Goal: Book appointment/travel/reservation

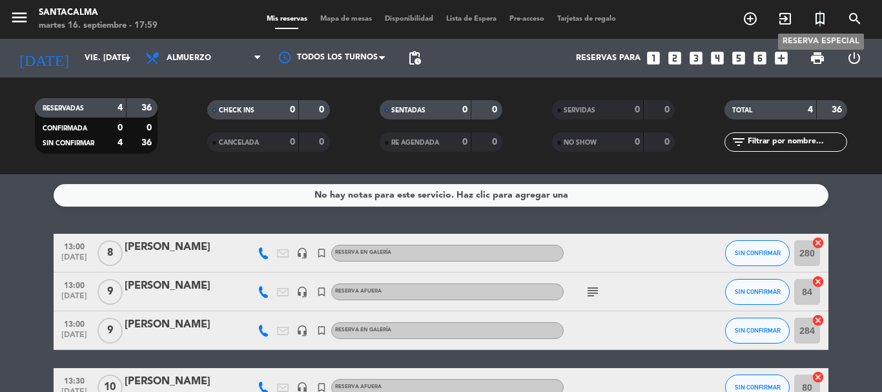
click at [821, 15] on icon "turned_in_not" at bounding box center [819, 18] width 15 height 15
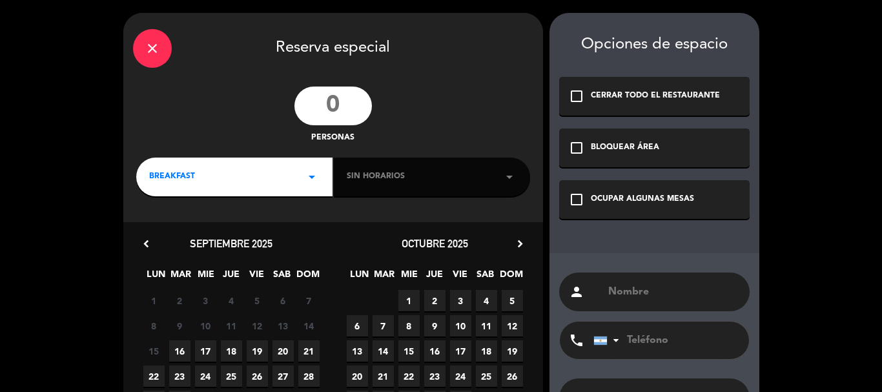
click at [344, 118] on input "number" at bounding box center [332, 106] width 77 height 39
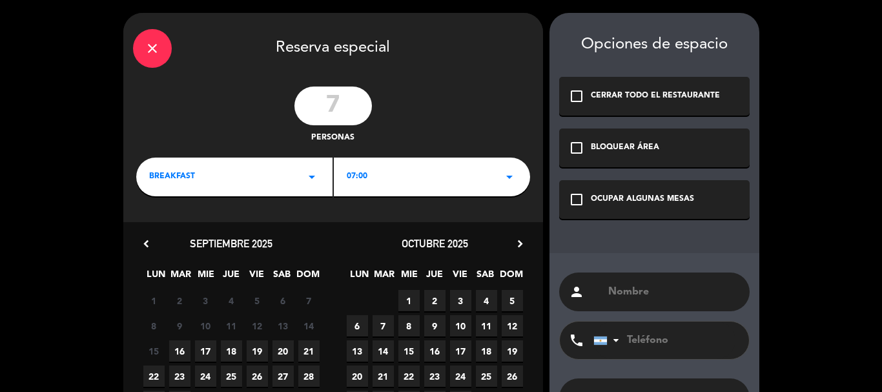
type input "7"
click at [635, 196] on div "OCUPAR ALGUNAS MESAS" at bounding box center [642, 199] width 103 height 13
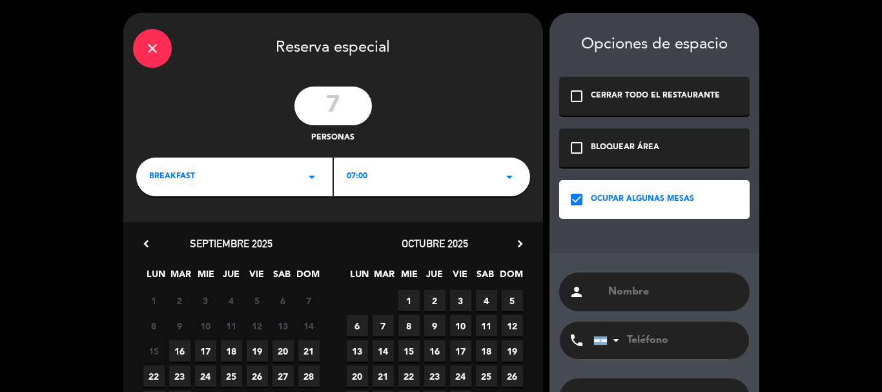
click at [661, 293] on input "text" at bounding box center [673, 292] width 133 height 18
paste input "[PERSON_NAME]"
type input "[PERSON_NAME]"
click at [232, 167] on div "BREAKFAST arrow_drop_down" at bounding box center [234, 177] width 196 height 39
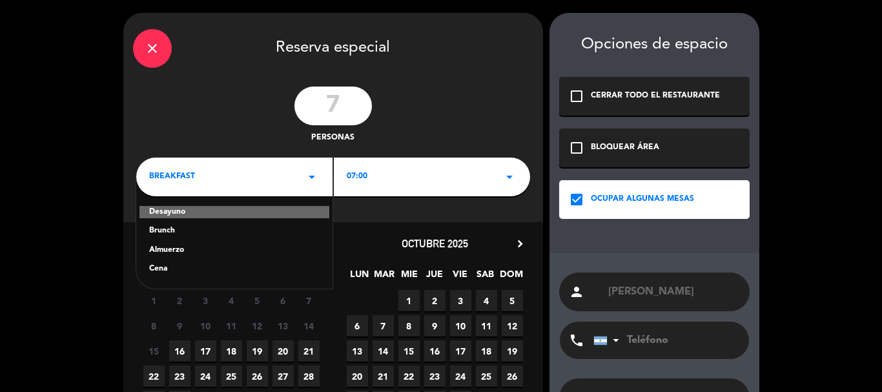
click at [167, 253] on div "Almuerzo" at bounding box center [234, 250] width 170 height 13
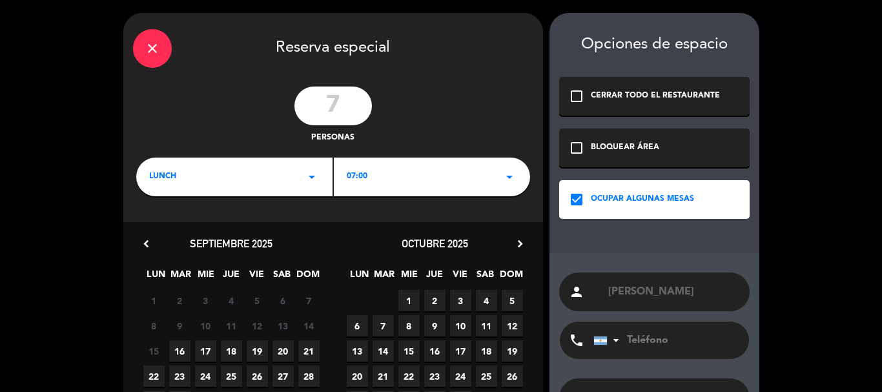
scroll to position [99, 0]
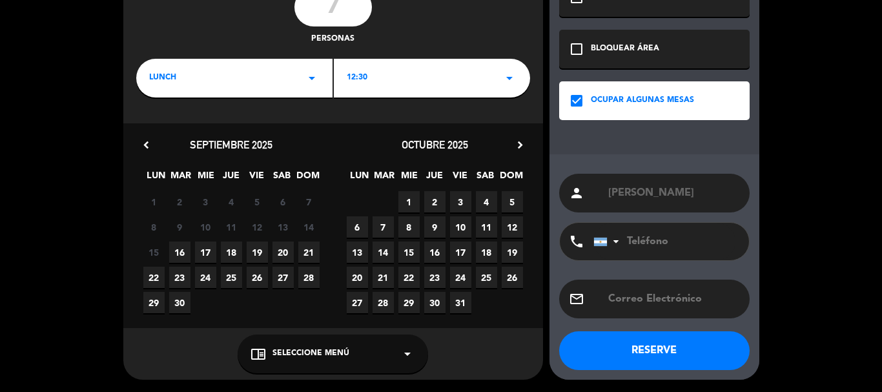
click at [360, 81] on span "12:30" at bounding box center [357, 78] width 21 height 13
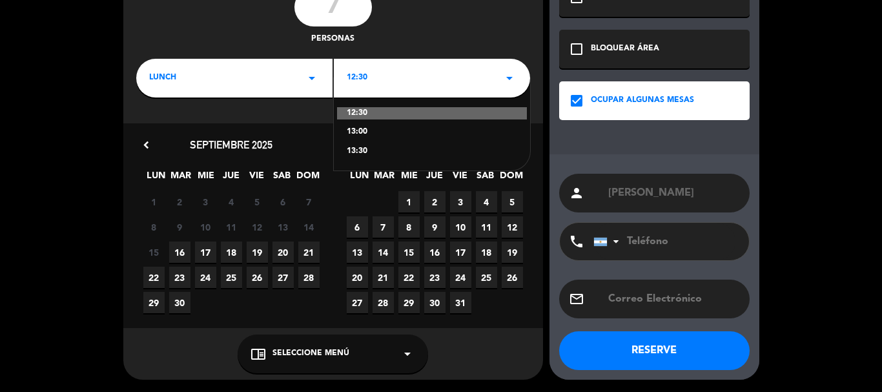
click at [361, 129] on div "13:00" at bounding box center [432, 132] width 170 height 13
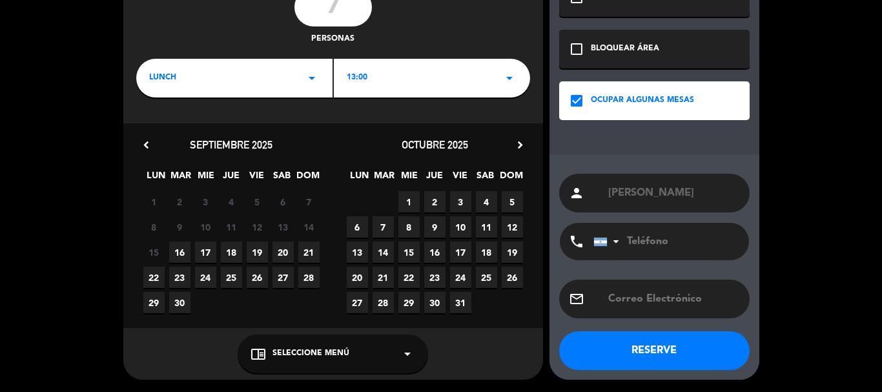
click at [262, 251] on span "19" at bounding box center [257, 252] width 21 height 21
click at [335, 359] on span "Seleccione Menú" at bounding box center [311, 353] width 77 height 13
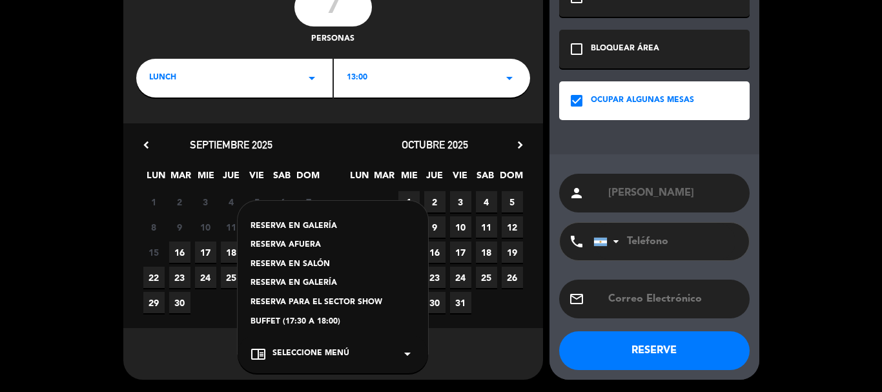
click at [300, 245] on div "RESERVA AFUERA" at bounding box center [333, 245] width 165 height 13
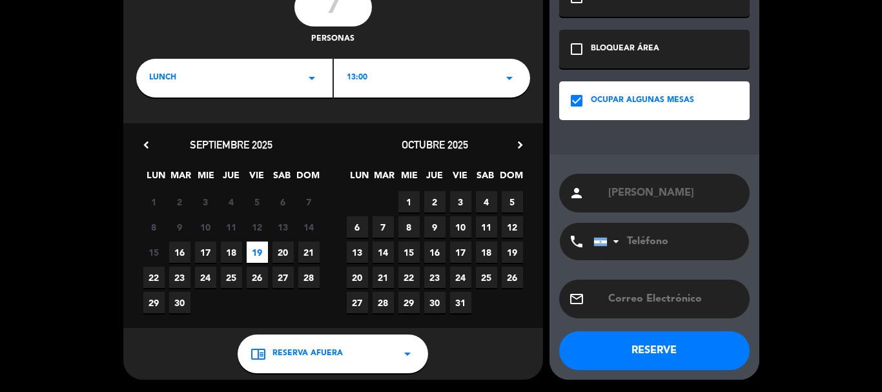
click at [699, 244] on input "tel" at bounding box center [664, 241] width 142 height 37
type input "3525458871"
click at [678, 360] on button "RESERVE" at bounding box center [654, 350] width 191 height 39
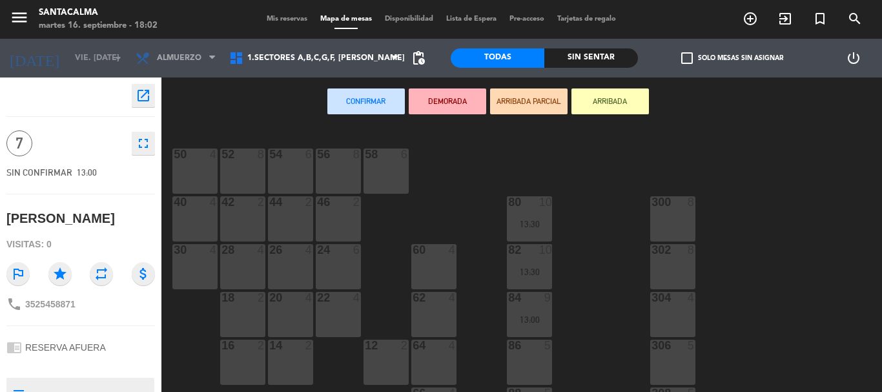
click at [431, 265] on div "60 4" at bounding box center [433, 266] width 45 height 45
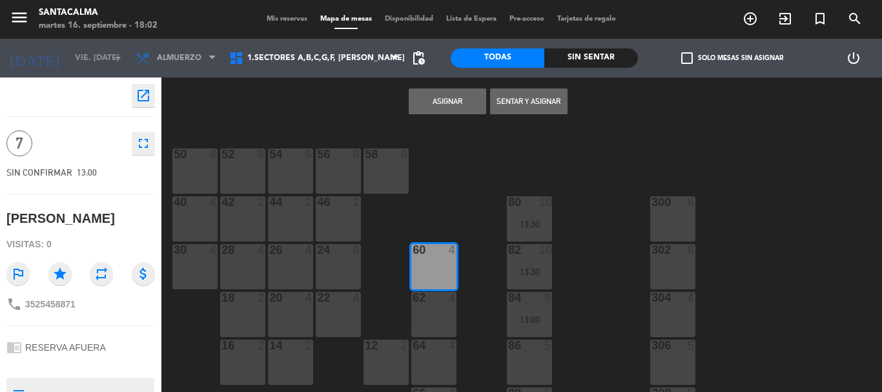
drag, startPoint x: 403, startPoint y: 107, endPoint x: 416, endPoint y: 111, distance: 13.5
click at [406, 108] on div "Asignar Sentar y Asignar" at bounding box center [487, 101] width 653 height 49
click at [447, 103] on button "Asignar" at bounding box center [447, 101] width 77 height 26
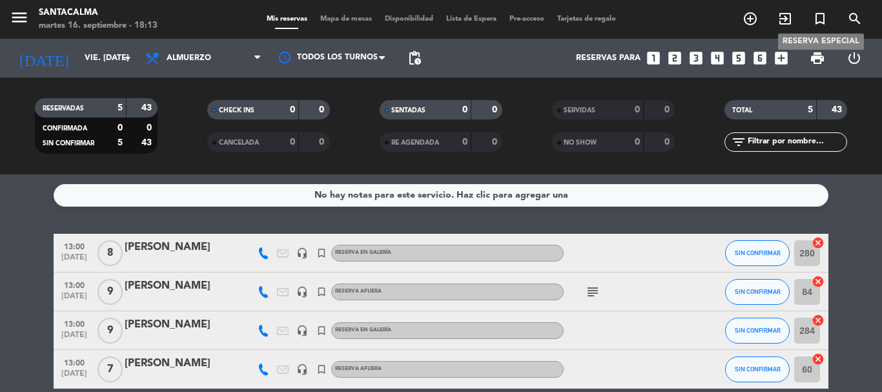
click at [824, 18] on icon "turned_in_not" at bounding box center [819, 18] width 15 height 15
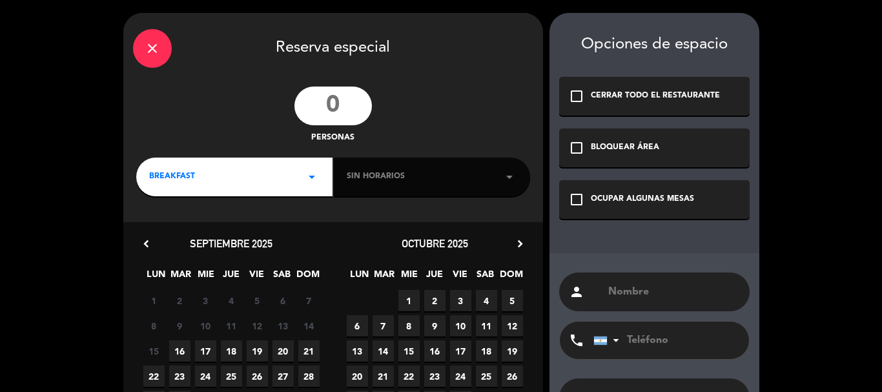
click at [334, 110] on input "number" at bounding box center [332, 106] width 77 height 39
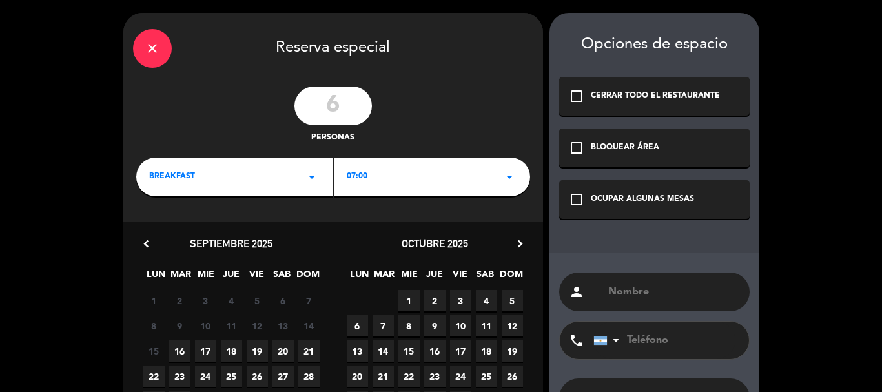
type input "6"
click at [675, 194] on div "OCUPAR ALGUNAS MESAS" at bounding box center [642, 199] width 103 height 13
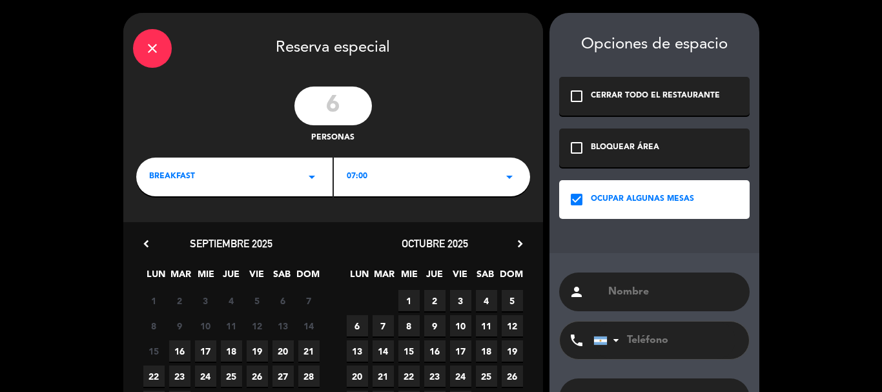
click at [621, 283] on input "text" at bounding box center [673, 292] width 133 height 18
paste input "[PERSON_NAME]"
type input "[PERSON_NAME]"
drag, startPoint x: 221, startPoint y: 181, endPoint x: 211, endPoint y: 180, distance: 9.7
click at [221, 180] on div "BREAKFAST arrow_drop_down" at bounding box center [234, 177] width 196 height 39
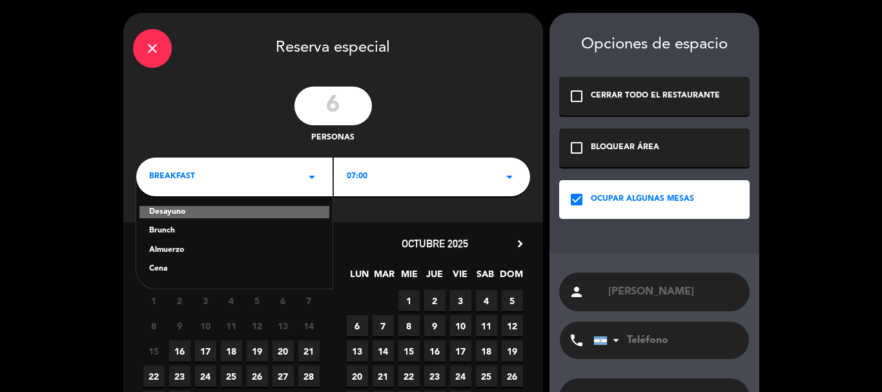
click at [166, 266] on div "Cena" at bounding box center [234, 269] width 170 height 13
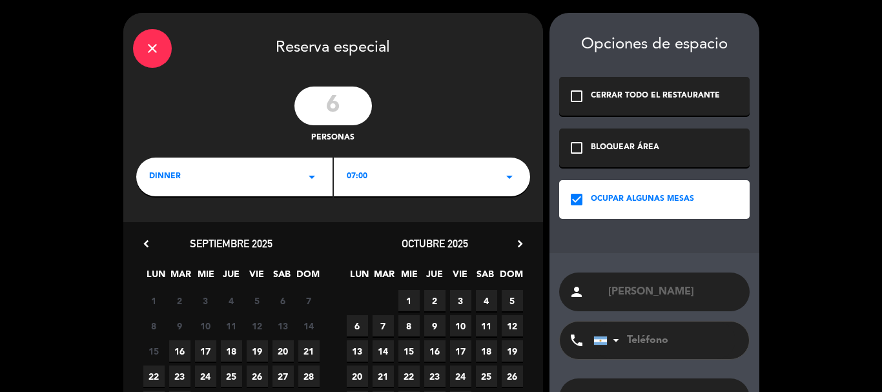
scroll to position [99, 0]
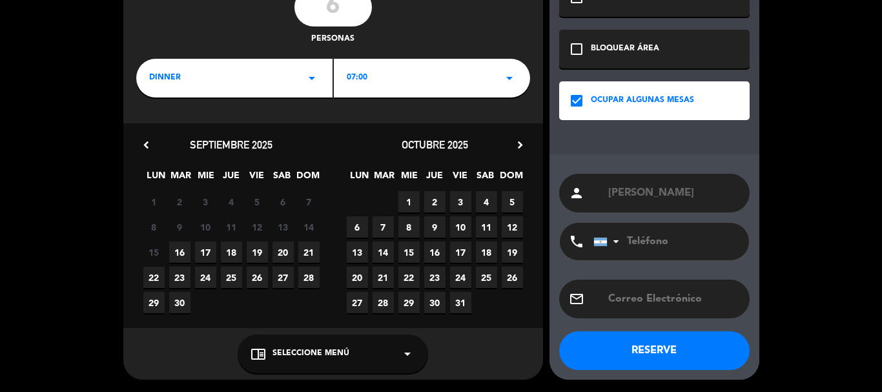
click at [207, 254] on span "17" at bounding box center [205, 252] width 21 height 21
click at [296, 329] on div "close Reserva especial 6 personas dinner arrow_drop_down 20:00 arrow_drop_down …" at bounding box center [333, 147] width 420 height 466
click at [296, 342] on div "chrome_reader_mode Seleccione Menú arrow_drop_down" at bounding box center [333, 354] width 191 height 39
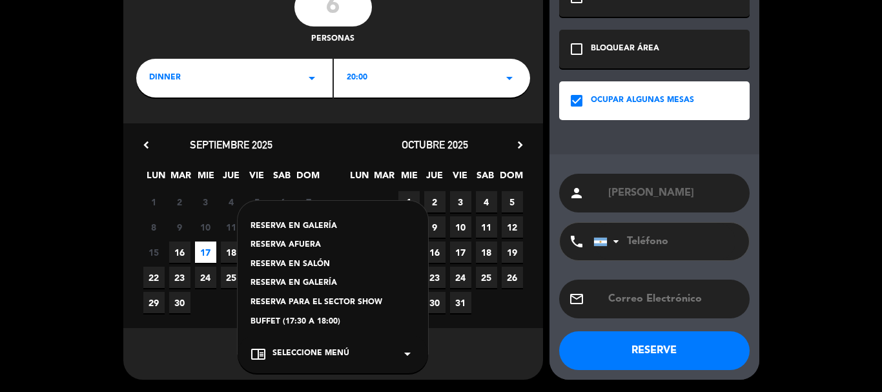
click at [296, 345] on div "chrome_reader_mode Seleccione Menú arrow_drop_down" at bounding box center [333, 354] width 191 height 39
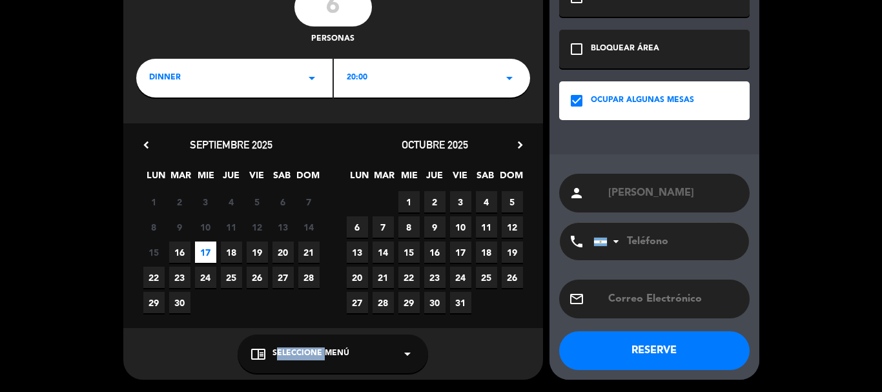
drag, startPoint x: 296, startPoint y: 345, endPoint x: 298, endPoint y: 338, distance: 6.6
click at [297, 344] on div "chrome_reader_mode Seleccione Menú arrow_drop_down" at bounding box center [333, 354] width 191 height 39
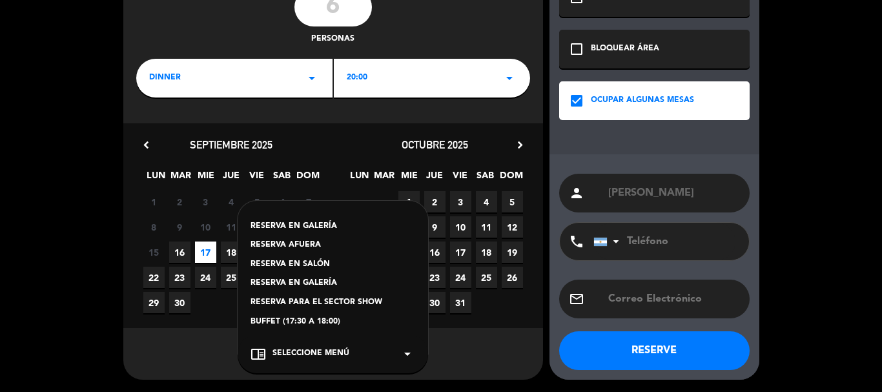
click at [304, 281] on div "RESERVA EN GALERÍA" at bounding box center [333, 283] width 165 height 13
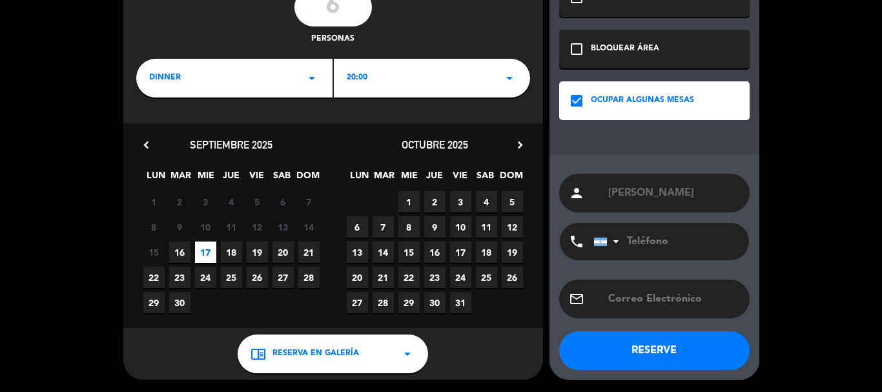
click at [385, 79] on div "20:00 arrow_drop_down" at bounding box center [432, 78] width 196 height 39
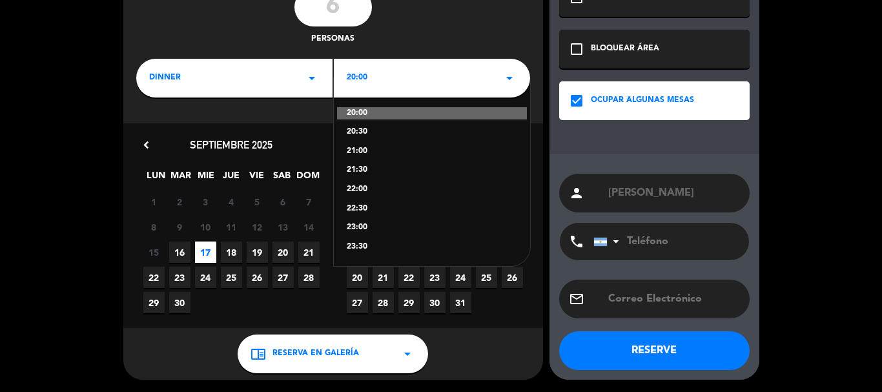
click at [364, 167] on div "21:30" at bounding box center [432, 170] width 170 height 13
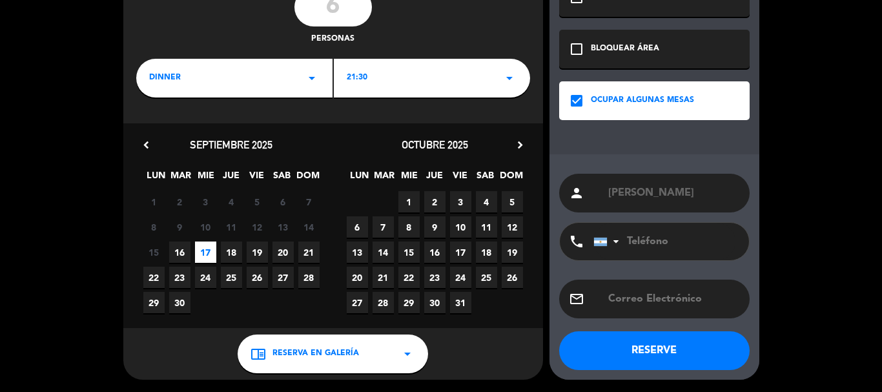
drag, startPoint x: 673, startPoint y: 240, endPoint x: 535, endPoint y: 202, distance: 143.2
click at [671, 239] on input "tel" at bounding box center [664, 241] width 142 height 37
type input "3512265338"
click at [631, 349] on button "RESERVE" at bounding box center [654, 350] width 191 height 39
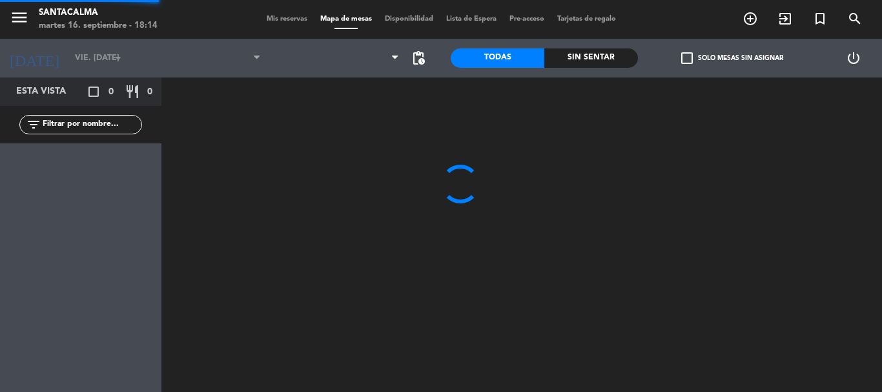
type input "mié. [DATE]"
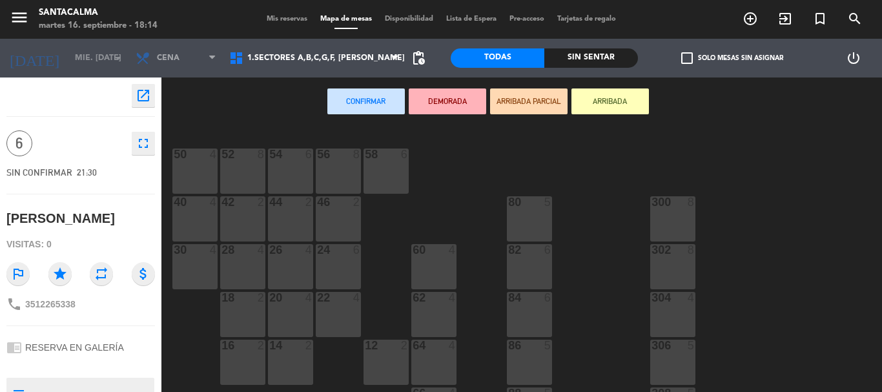
scroll to position [194, 0]
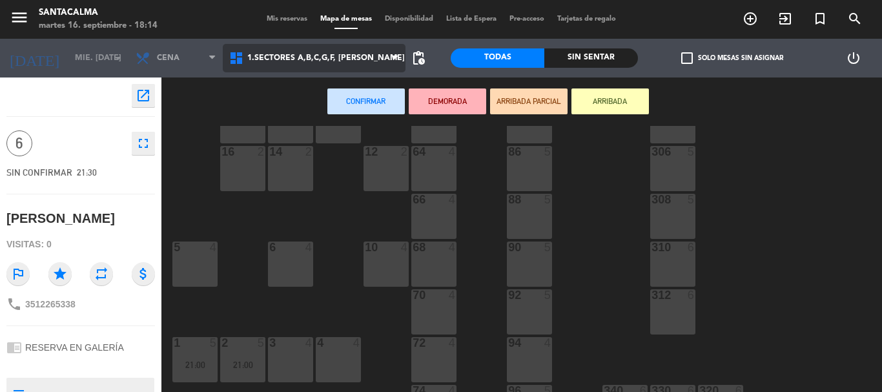
click at [328, 61] on span "1.Sectores A,B,C,G,F, [PERSON_NAME]" at bounding box center [326, 58] width 158 height 9
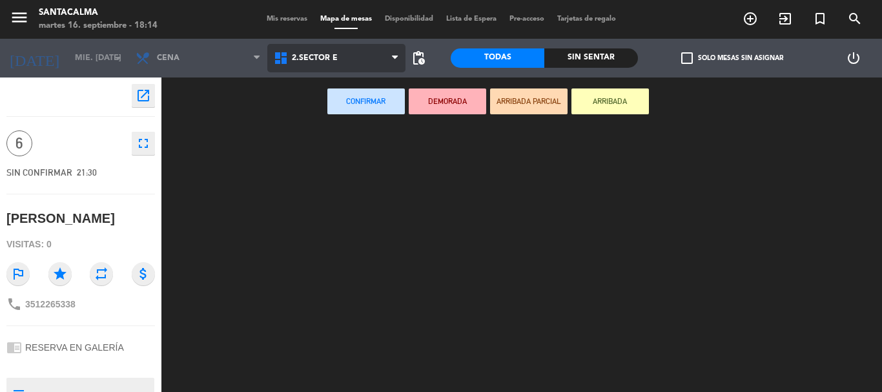
scroll to position [0, 0]
click at [336, 114] on ng-component "menu Santacalma martes 16. septiembre - 18:14 Mis reservas Mapa de mesas Dispon…" at bounding box center [441, 196] width 882 height 392
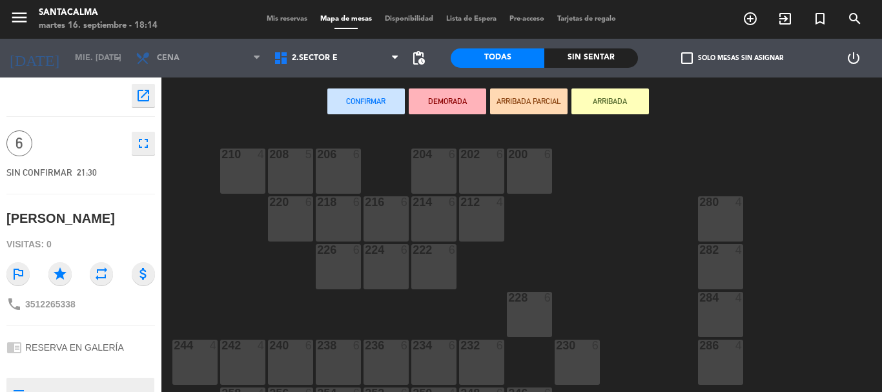
click at [712, 217] on div "280 4" at bounding box center [720, 218] width 45 height 45
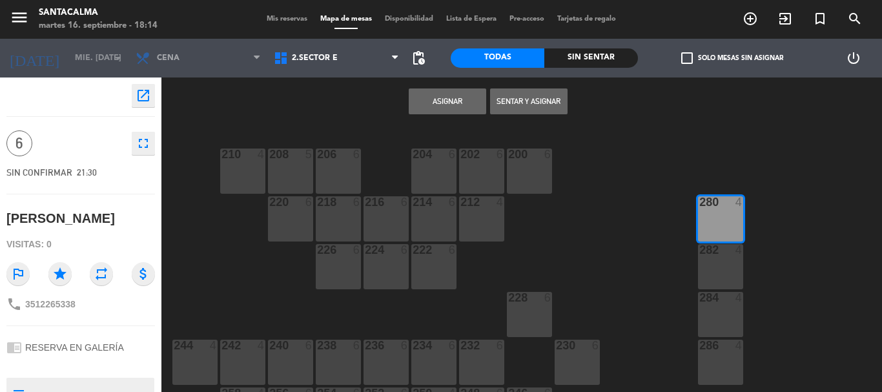
click at [455, 99] on button "Asignar" at bounding box center [447, 101] width 77 height 26
